Goal: Entertainment & Leisure: Consume media (video, audio)

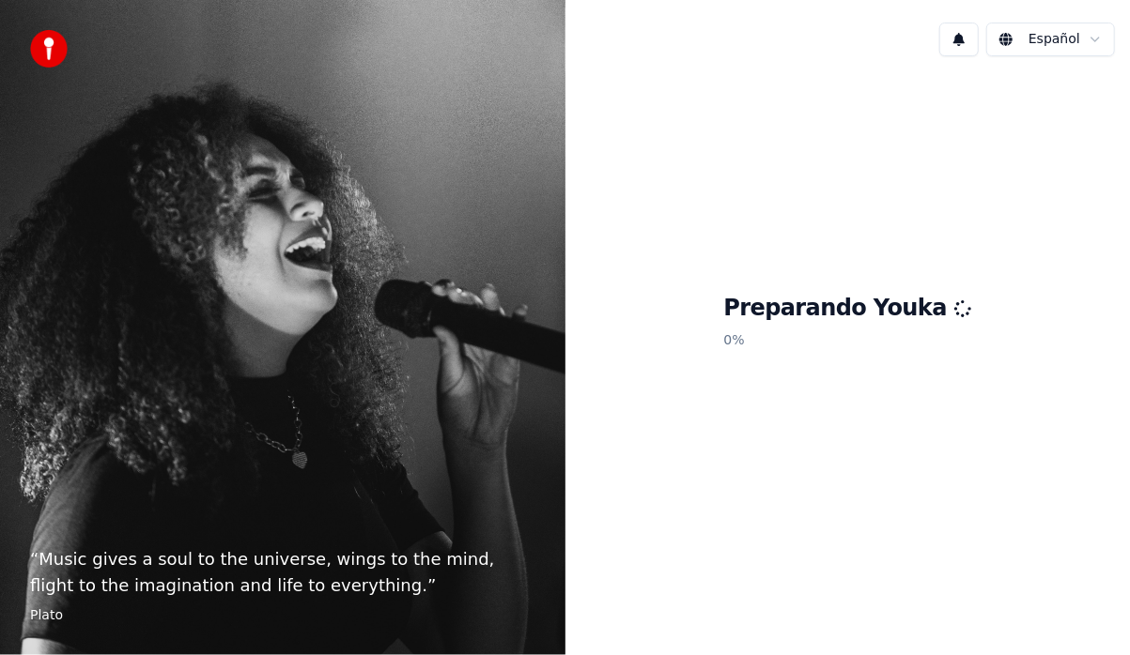
click at [8, 368] on div "“ Music gives a soul to the universe, wings to the mind, flight to the imaginat…" at bounding box center [282, 327] width 565 height 655
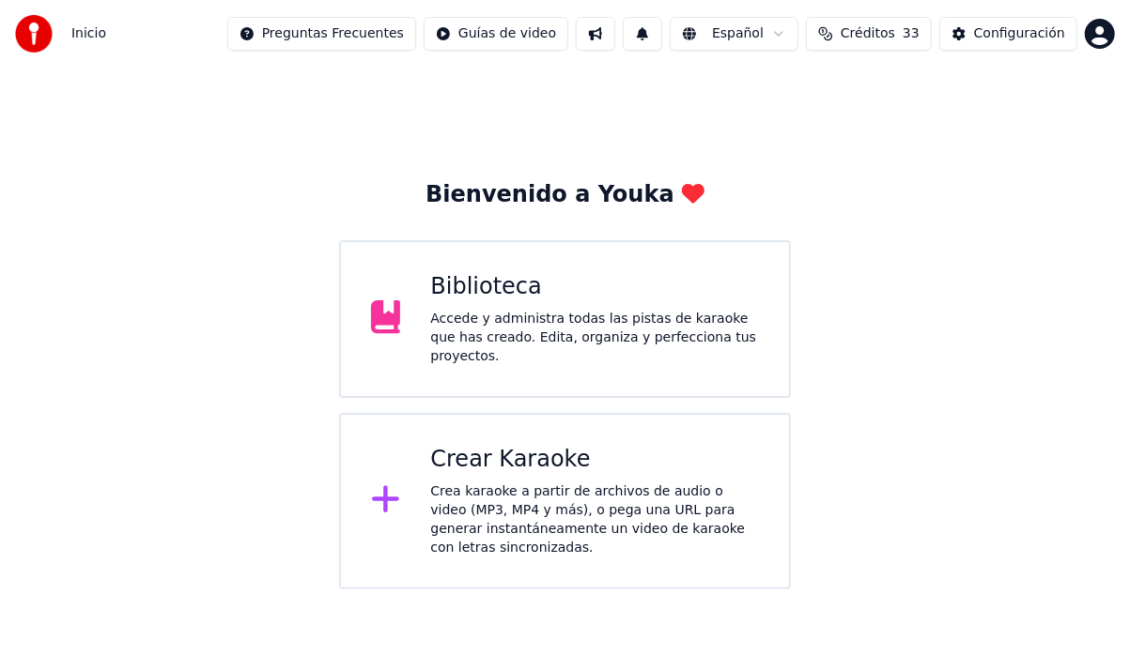
click at [549, 320] on div "Accede y administra todas las pistas de karaoke que has creado. Edita, organiza…" at bounding box center [594, 338] width 329 height 56
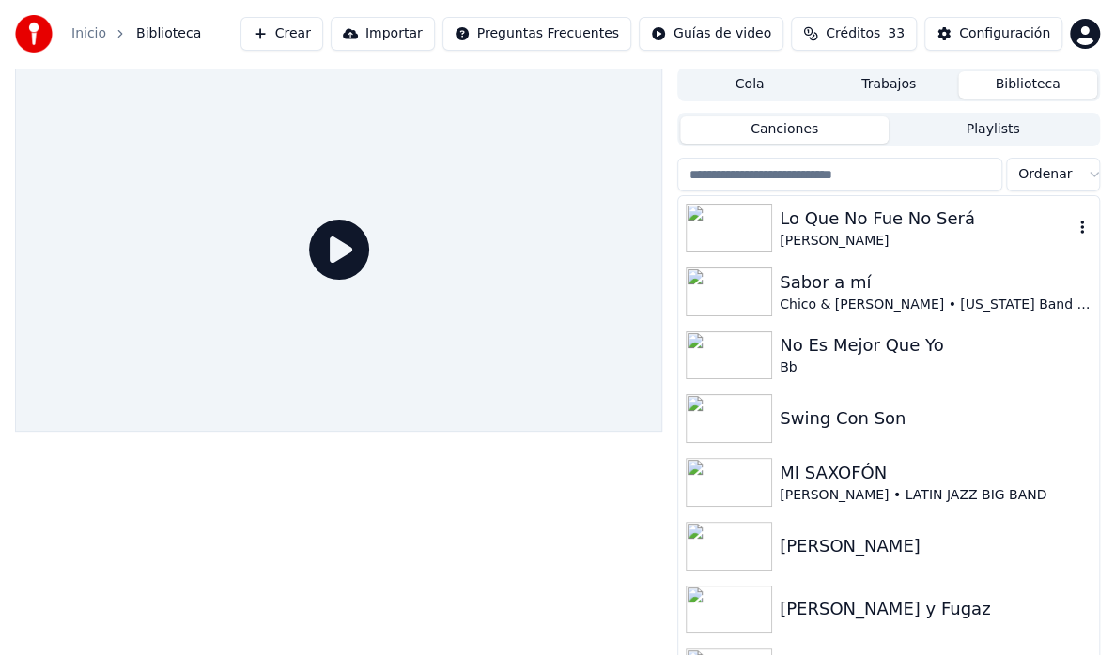
click at [768, 241] on img at bounding box center [728, 228] width 86 height 49
click at [768, 240] on img at bounding box center [728, 228] width 86 height 49
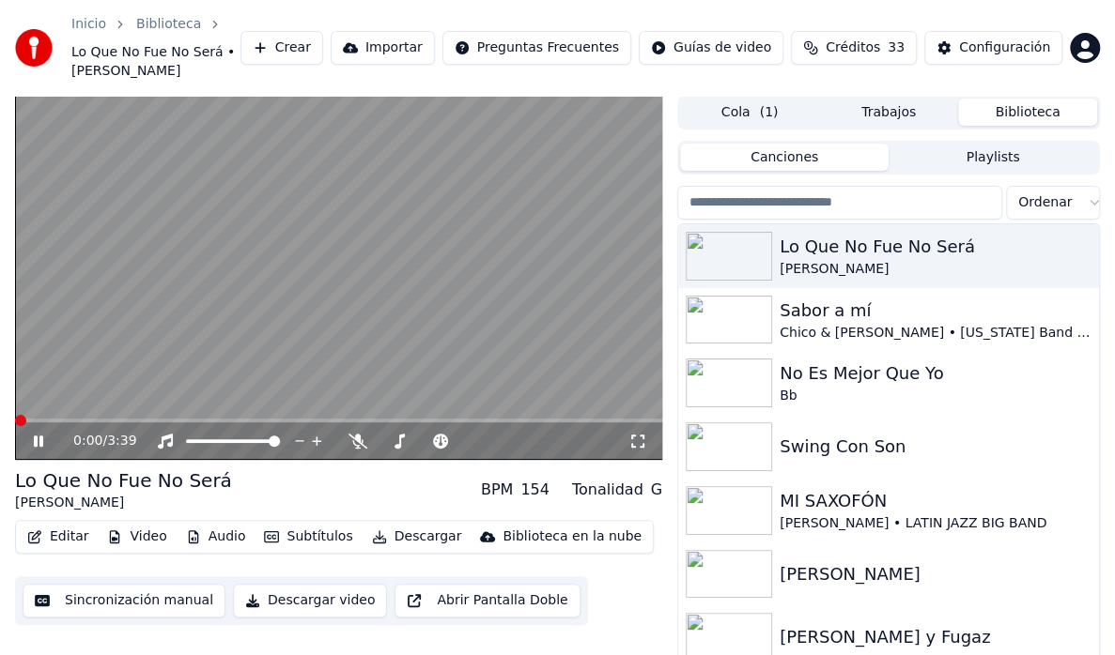
click at [40, 436] on icon at bounding box center [38, 441] width 9 height 11
click at [405, 434] on icon at bounding box center [399, 441] width 19 height 15
click at [402, 434] on icon at bounding box center [399, 441] width 19 height 15
click at [533, 432] on icon at bounding box center [534, 441] width 18 height 19
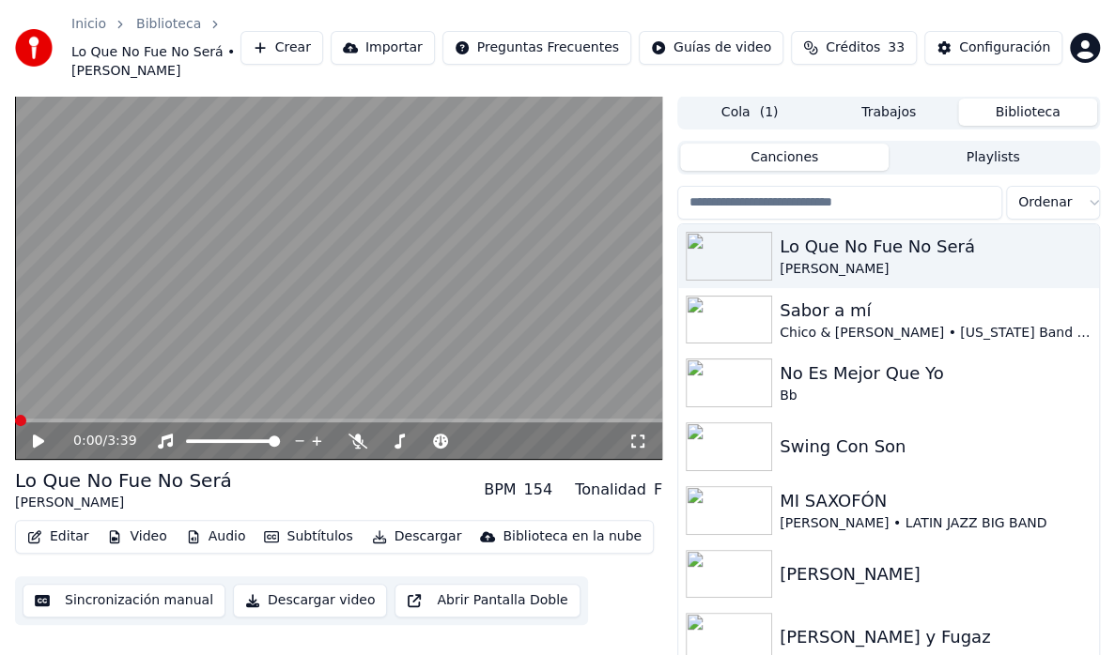
click at [38, 434] on icon at bounding box center [51, 441] width 43 height 15
click at [417, 432] on div at bounding box center [442, 441] width 151 height 19
click at [396, 439] on span at bounding box center [425, 441] width 94 height 4
click at [425, 439] on span at bounding box center [425, 441] width 94 height 4
click at [378, 439] on span at bounding box center [378, 441] width 0 height 4
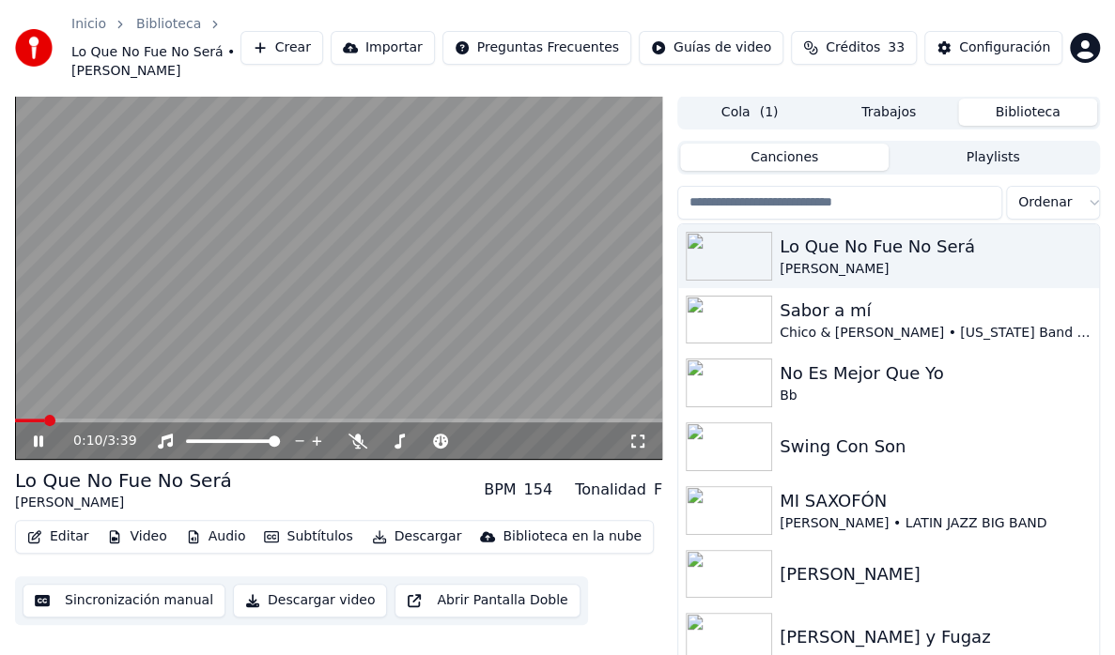
click at [41, 419] on span at bounding box center [29, 421] width 29 height 4
click at [30, 419] on span at bounding box center [22, 421] width 15 height 4
click at [403, 434] on icon at bounding box center [399, 441] width 19 height 15
click at [391, 432] on div "0:17 / 3:39" at bounding box center [350, 441] width 555 height 19
click at [261, 439] on span at bounding box center [224, 441] width 76 height 4
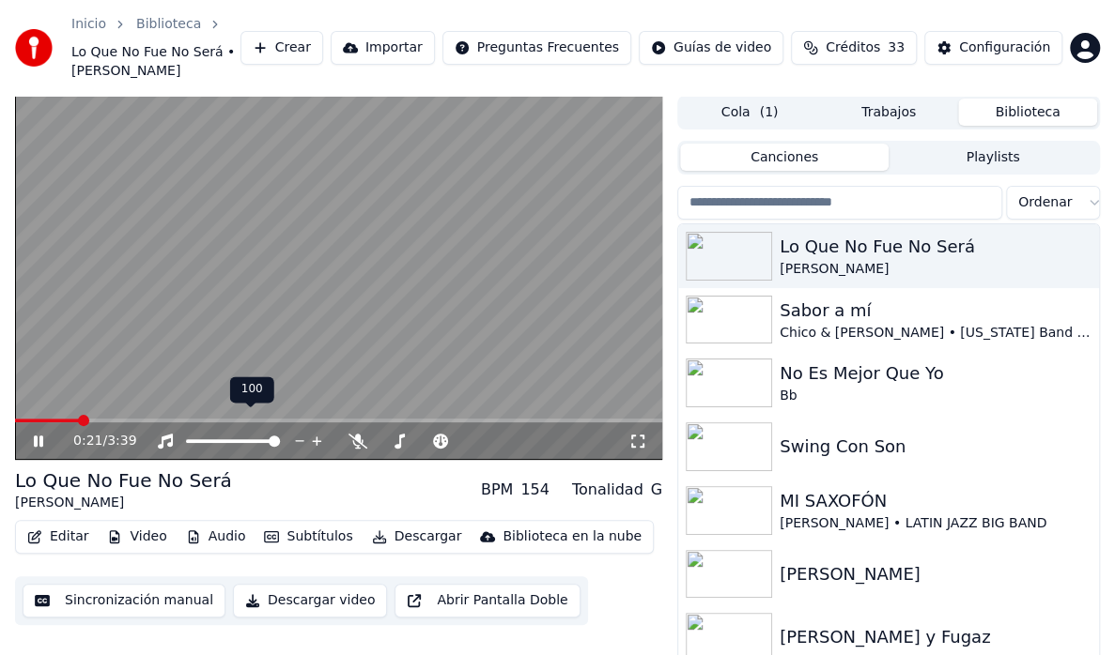
click at [280, 439] on span at bounding box center [233, 441] width 94 height 4
click at [431, 221] on video at bounding box center [338, 278] width 647 height 364
click at [143, 122] on video at bounding box center [338, 278] width 647 height 364
click at [148, 106] on video at bounding box center [338, 278] width 647 height 364
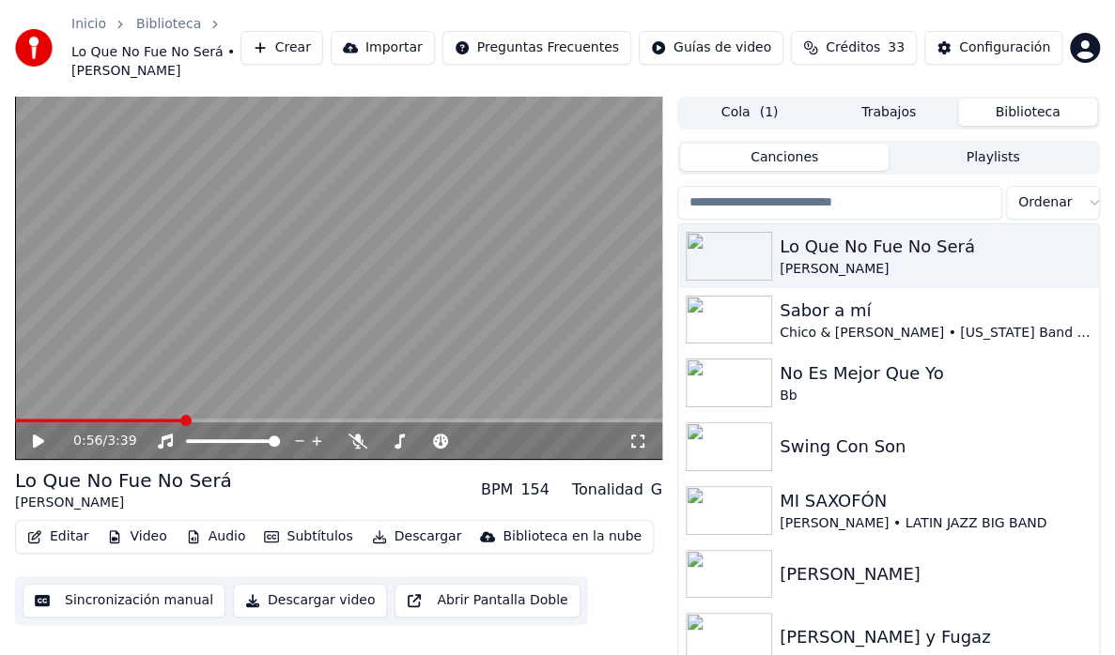
click at [148, 106] on video at bounding box center [338, 278] width 647 height 364
click at [134, 113] on video at bounding box center [338, 278] width 647 height 364
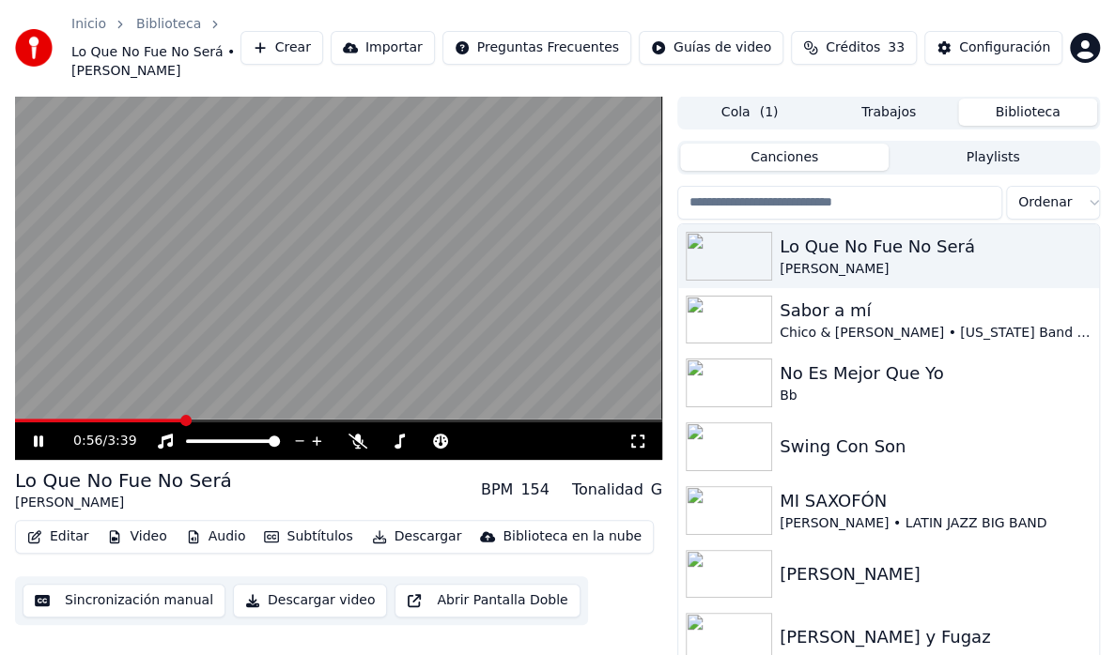
drag, startPoint x: 122, startPoint y: 87, endPoint x: 192, endPoint y: 127, distance: 79.9
click at [188, 97] on video at bounding box center [338, 278] width 647 height 364
click at [184, 118] on video at bounding box center [338, 278] width 647 height 364
click at [192, 127] on video at bounding box center [338, 278] width 647 height 364
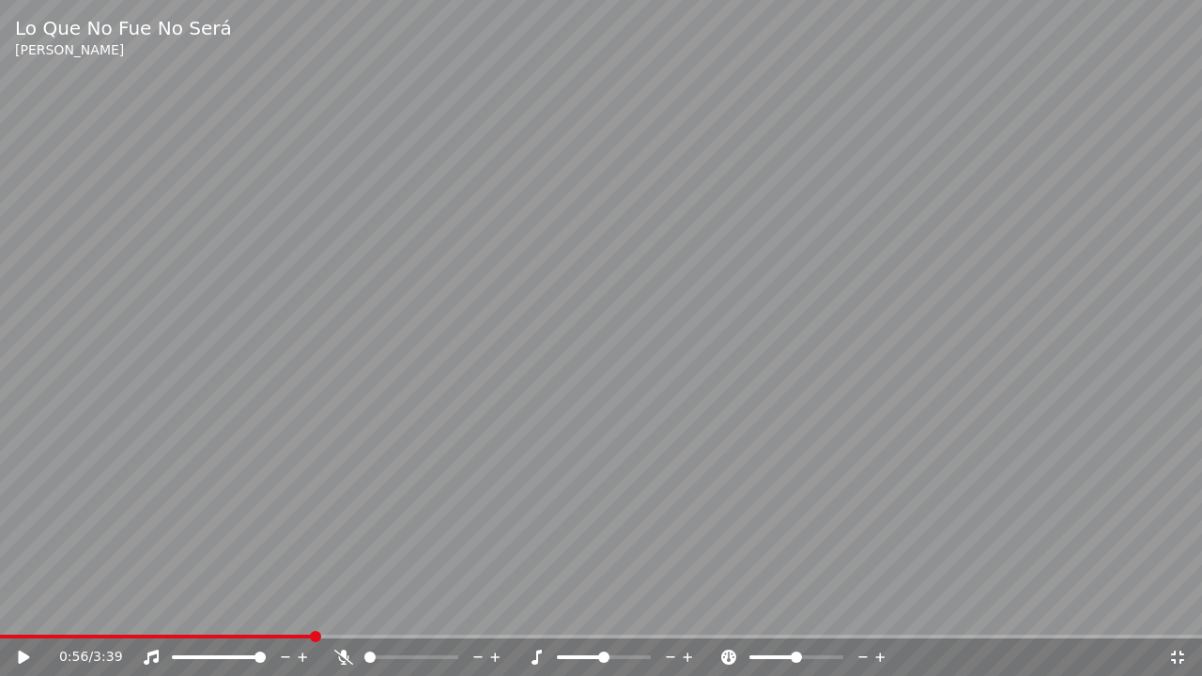
click at [69, 635] on span at bounding box center [156, 637] width 313 height 4
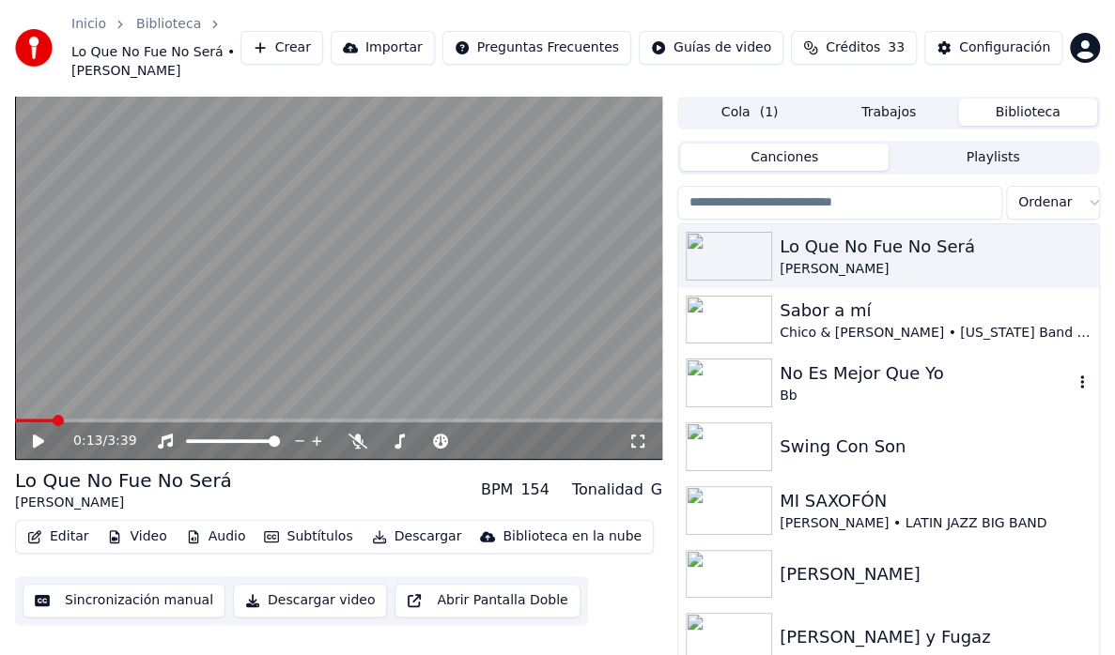
click at [723, 299] on img at bounding box center [728, 320] width 86 height 49
click at [830, 305] on div "Sabor a mí Chico & [PERSON_NAME] • [US_STATE] Band & Orchestra" at bounding box center [935, 320] width 312 height 45
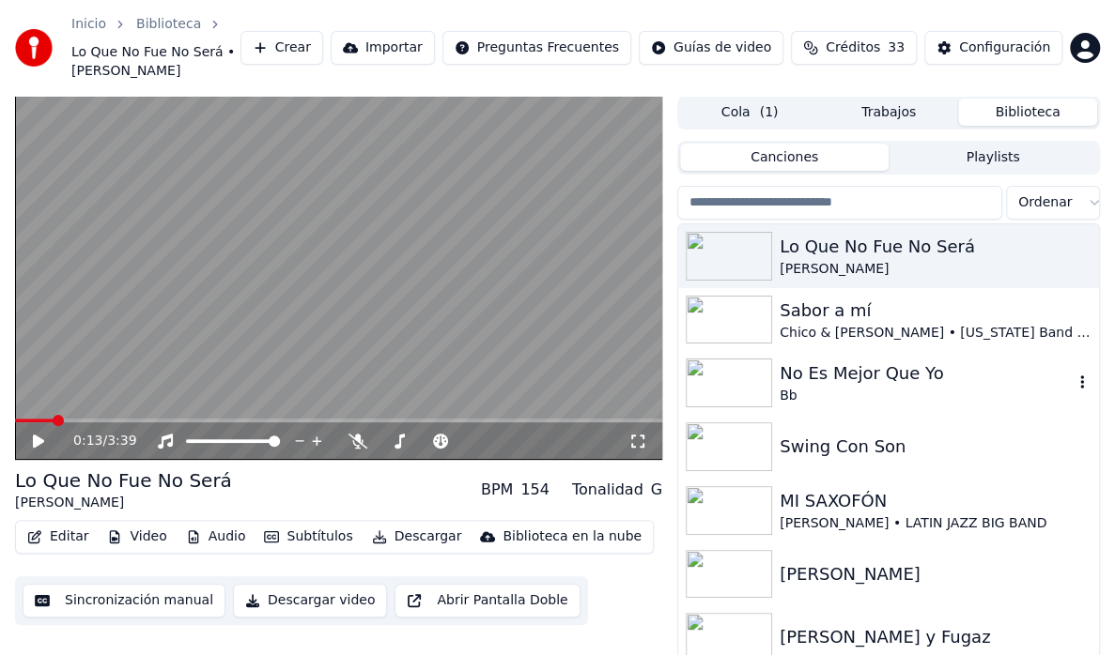
click at [825, 324] on div "Chico & [PERSON_NAME] • [US_STATE] Band & Orchestra" at bounding box center [935, 333] width 312 height 19
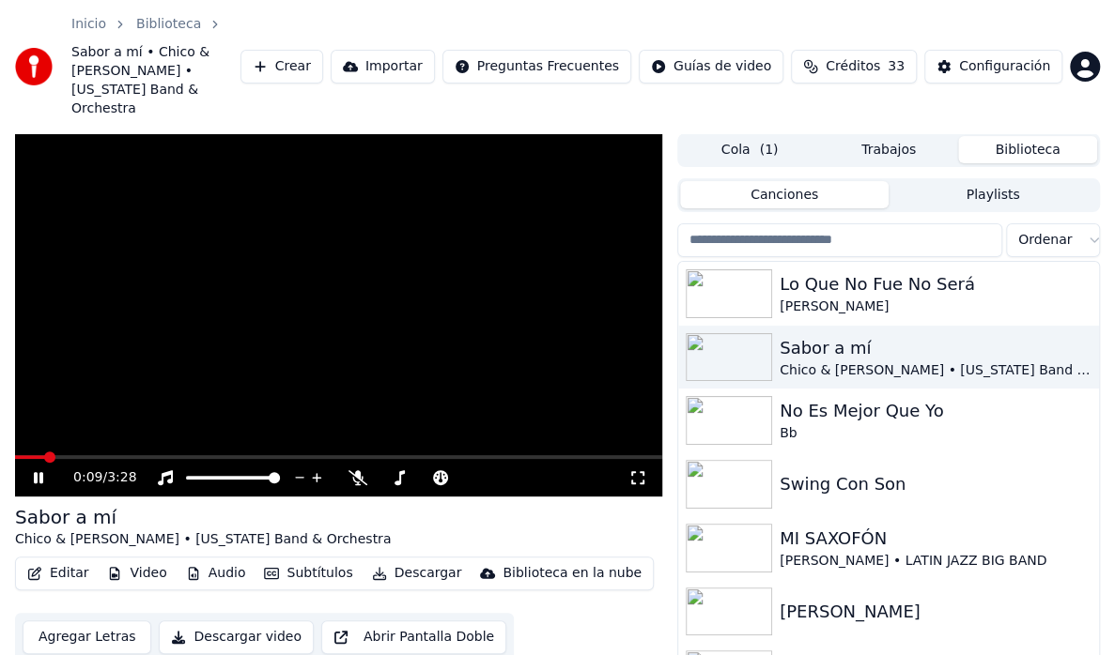
click at [38, 470] on icon at bounding box center [51, 477] width 43 height 15
click at [38, 471] on icon at bounding box center [38, 477] width 11 height 13
drag, startPoint x: 36, startPoint y: 445, endPoint x: 58, endPoint y: 439, distance: 23.2
click at [38, 470] on icon at bounding box center [51, 477] width 43 height 15
click at [706, 88] on div "Inicio Biblioteca Sabor a mí • Chico & [PERSON_NAME] • [US_STATE] Band & Orches…" at bounding box center [557, 66] width 1115 height 133
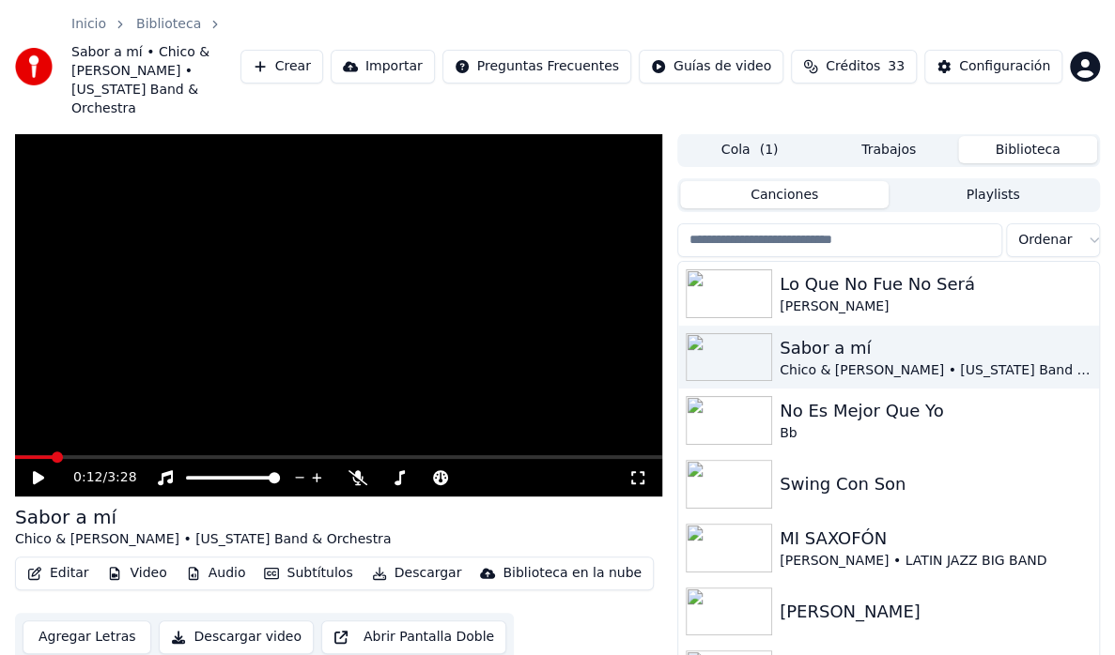
click at [705, 87] on div "Inicio Biblioteca Sabor a mí • Chico & [PERSON_NAME] • [US_STATE] Band & Orches…" at bounding box center [557, 66] width 1115 height 133
click at [37, 471] on icon at bounding box center [38, 477] width 11 height 13
click at [34, 471] on icon at bounding box center [38, 477] width 11 height 13
click at [41, 470] on icon at bounding box center [51, 477] width 43 height 15
click at [43, 470] on icon at bounding box center [51, 477] width 43 height 15
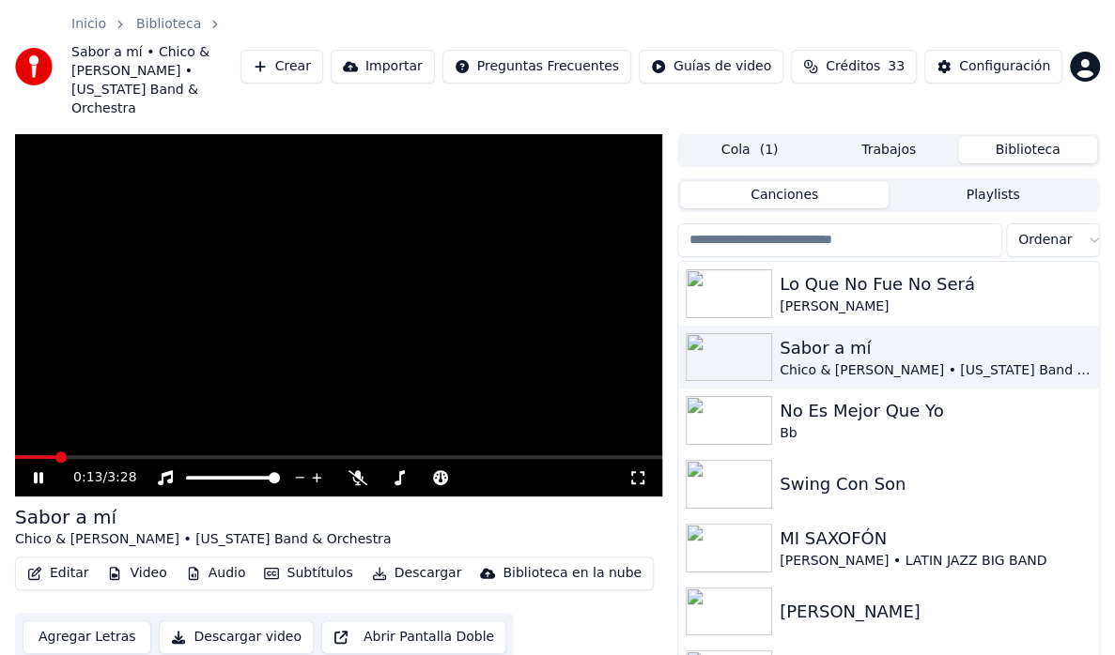
click at [37, 472] on icon at bounding box center [38, 477] width 9 height 11
click at [37, 471] on icon at bounding box center [38, 477] width 11 height 13
